Goal: Find specific page/section: Find specific page/section

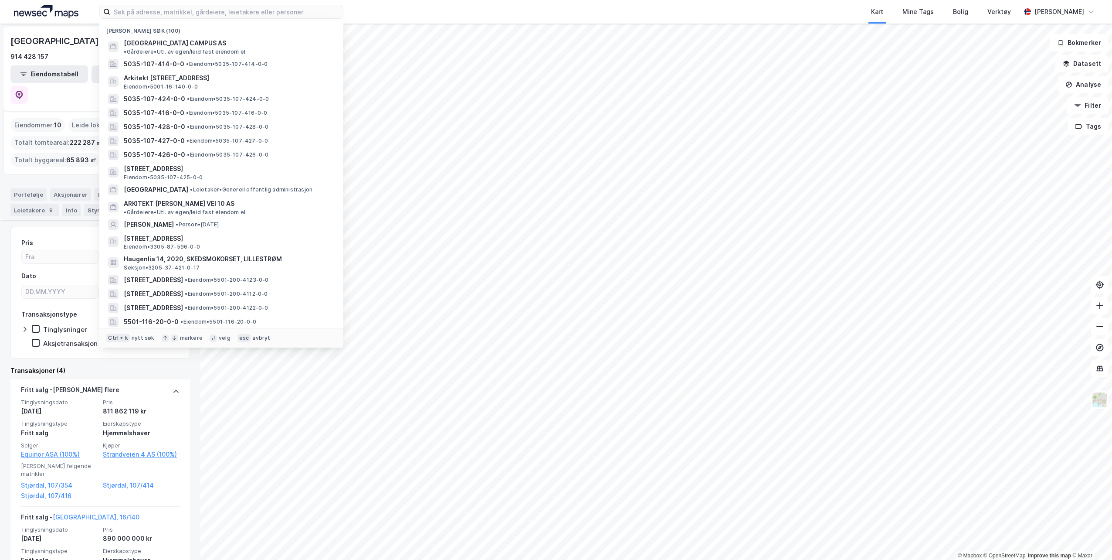
scroll to position [284, 0]
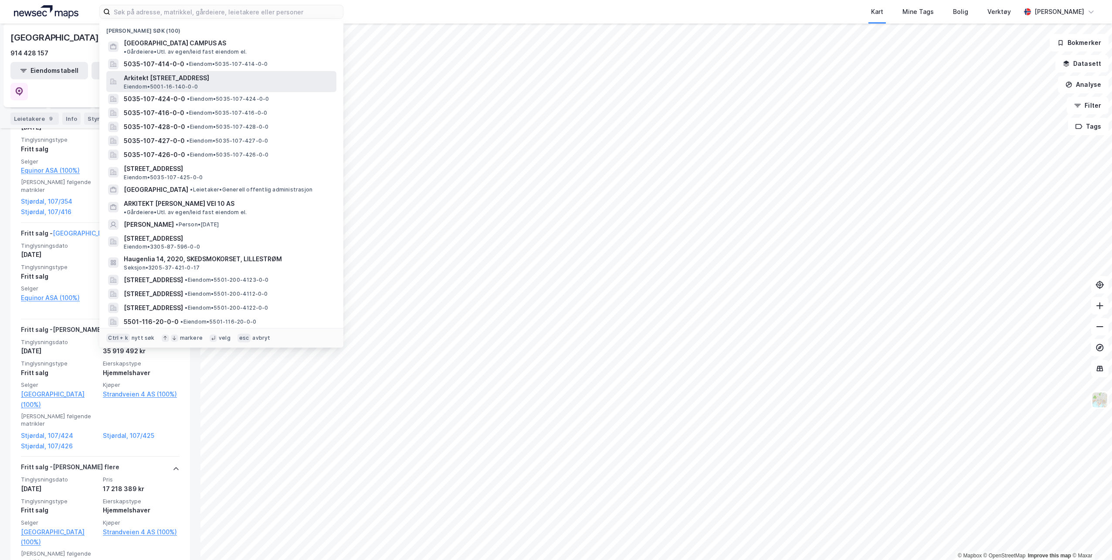
click at [156, 73] on span "Arkitekt [STREET_ADDRESS]" at bounding box center [228, 78] width 209 height 10
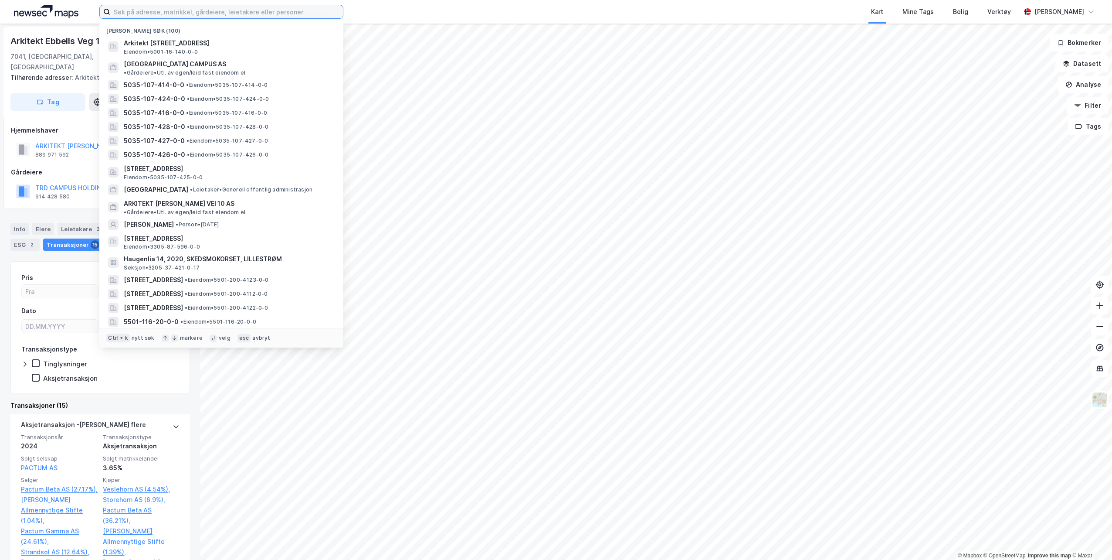
click at [138, 10] on input at bounding box center [226, 11] width 233 height 13
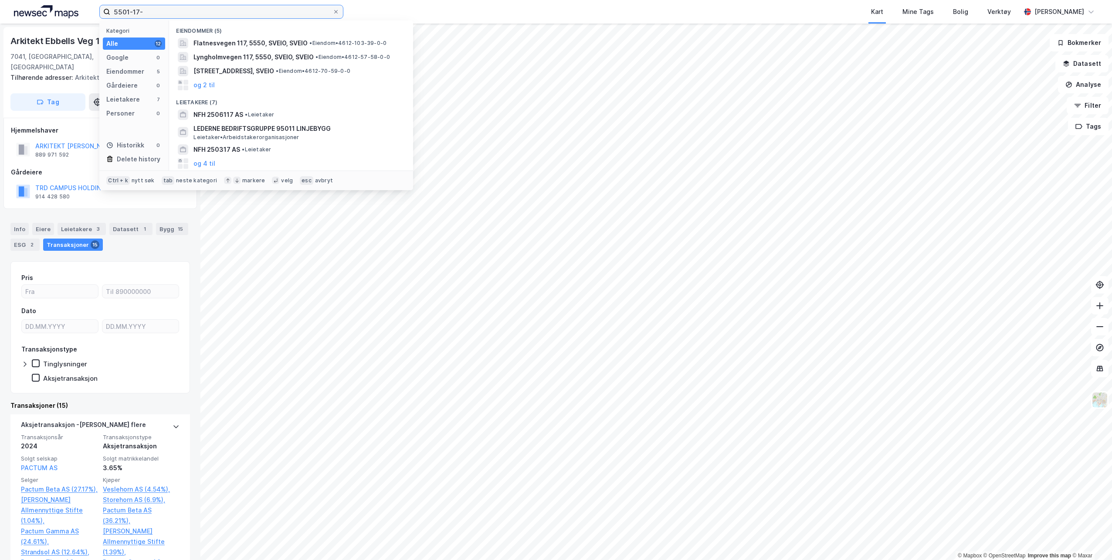
click at [187, 16] on input "5501-17-" at bounding box center [221, 11] width 222 height 13
click at [190, 13] on input "5501-17-" at bounding box center [221, 11] width 222 height 13
type input "5501-17-"
click at [336, 12] on icon at bounding box center [335, 11] width 3 height 3
click at [333, 12] on input "5501-17-" at bounding box center [221, 11] width 222 height 13
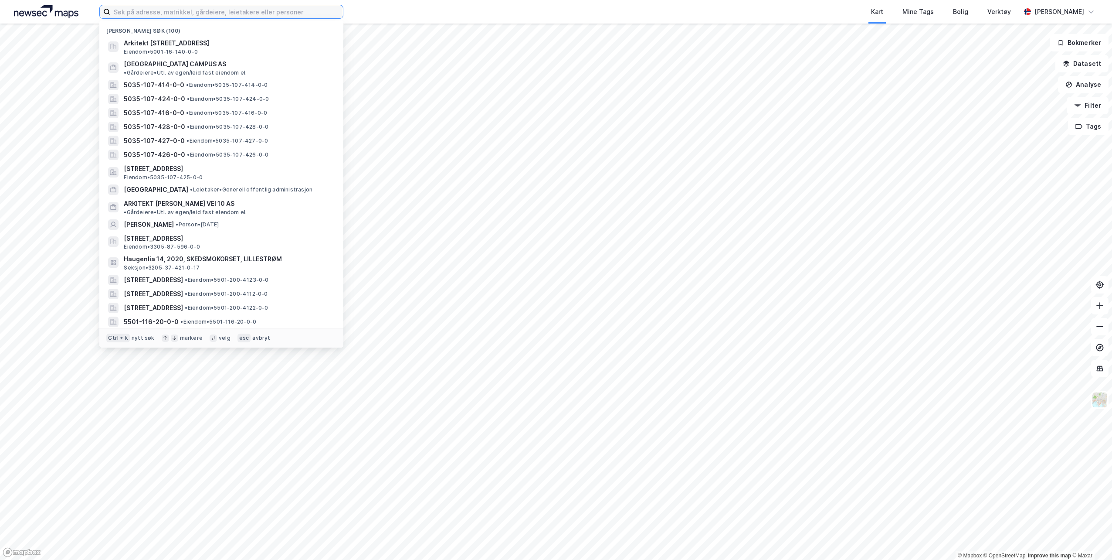
click at [178, 10] on input at bounding box center [226, 11] width 233 height 13
type input "6"
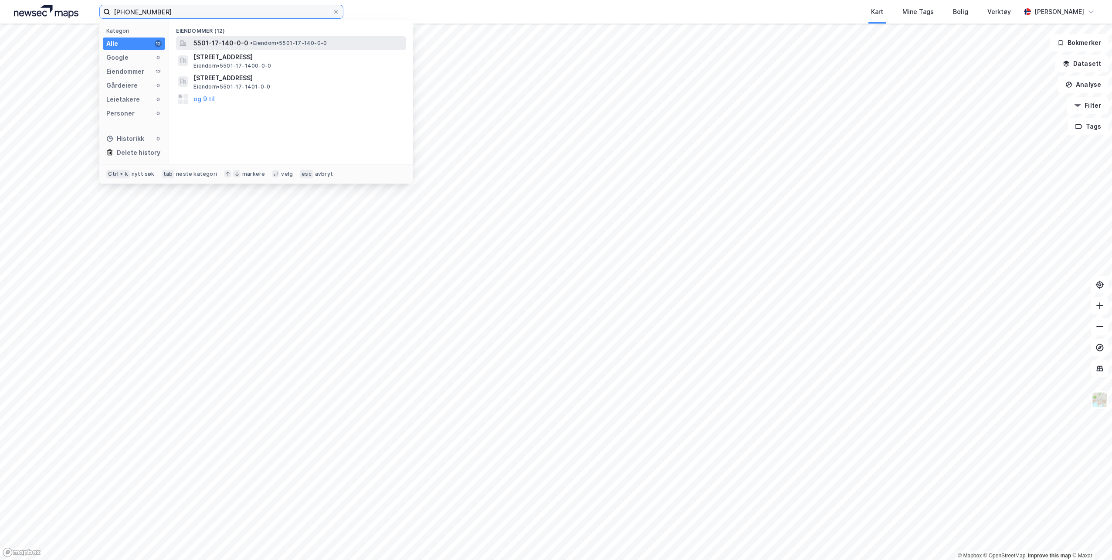
type input "[PHONE_NUMBER]"
click at [220, 38] on span "5501-17-140-0-0" at bounding box center [221, 43] width 55 height 10
click at [167, 10] on input "[PHONE_NUMBER]" at bounding box center [221, 11] width 222 height 13
click at [338, 12] on icon at bounding box center [335, 11] width 5 height 5
click at [333, 12] on input "[PHONE_NUMBER]" at bounding box center [221, 11] width 222 height 13
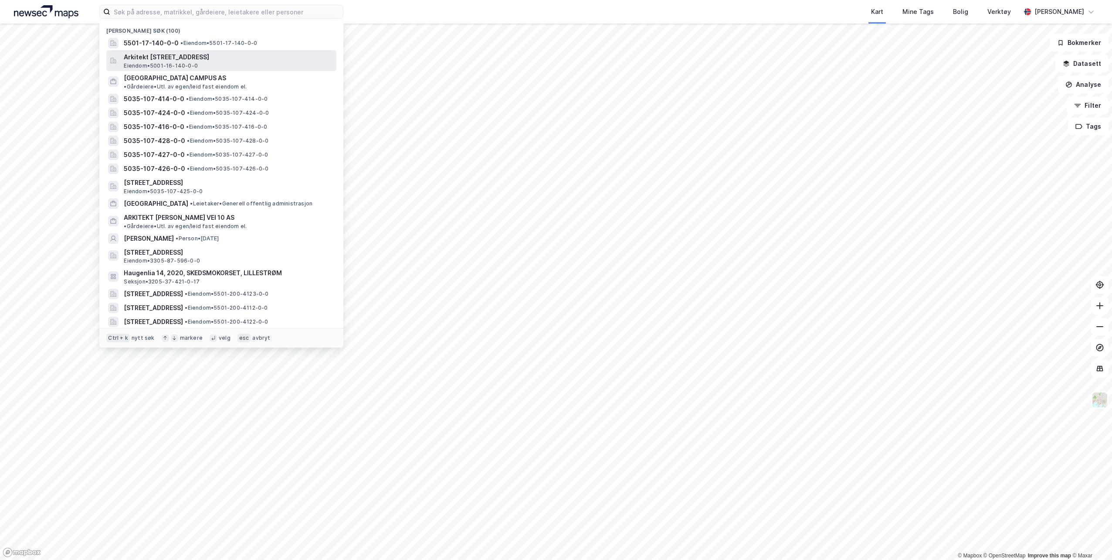
click at [175, 58] on span "Arkitekt [STREET_ADDRESS]" at bounding box center [228, 57] width 209 height 10
